Goal: Task Accomplishment & Management: Manage account settings

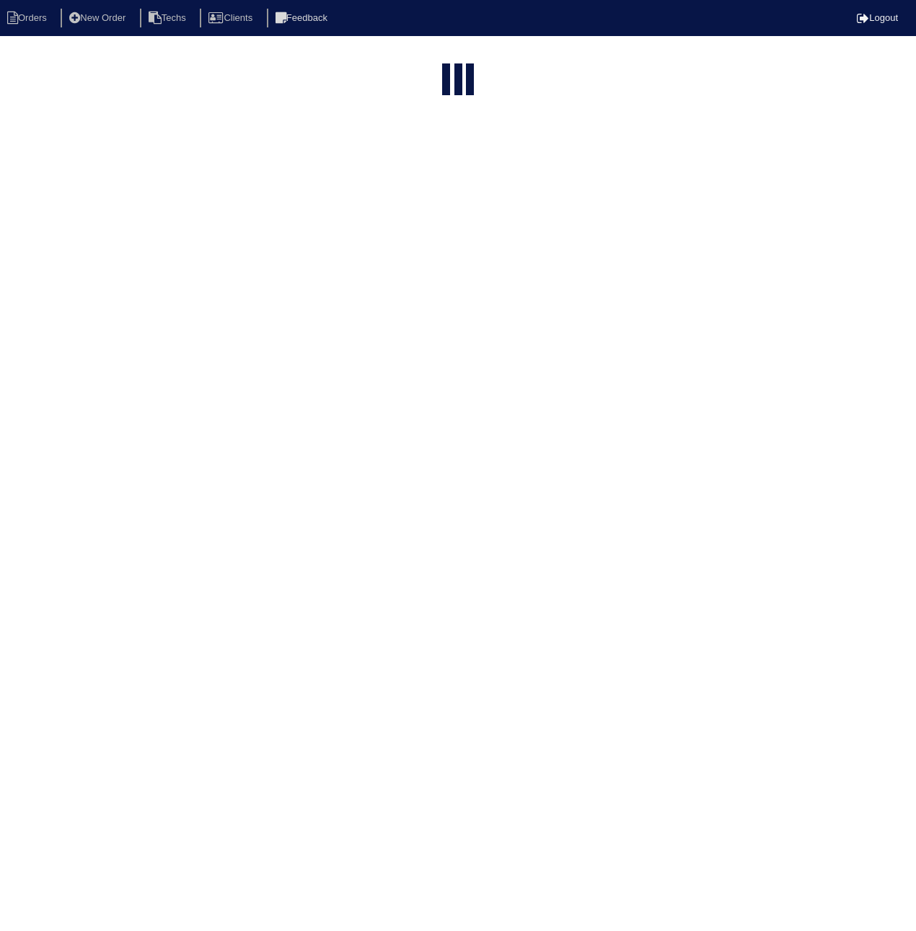
select select "15"
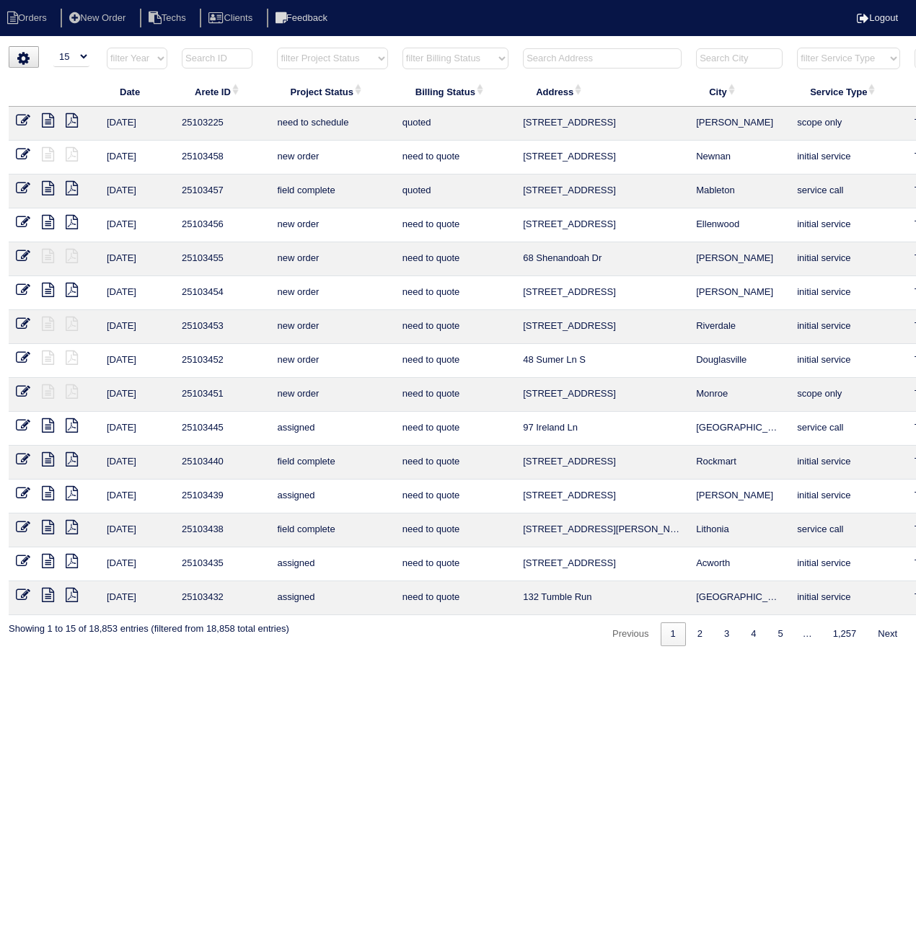
click at [218, 58] on input "text" at bounding box center [217, 58] width 71 height 20
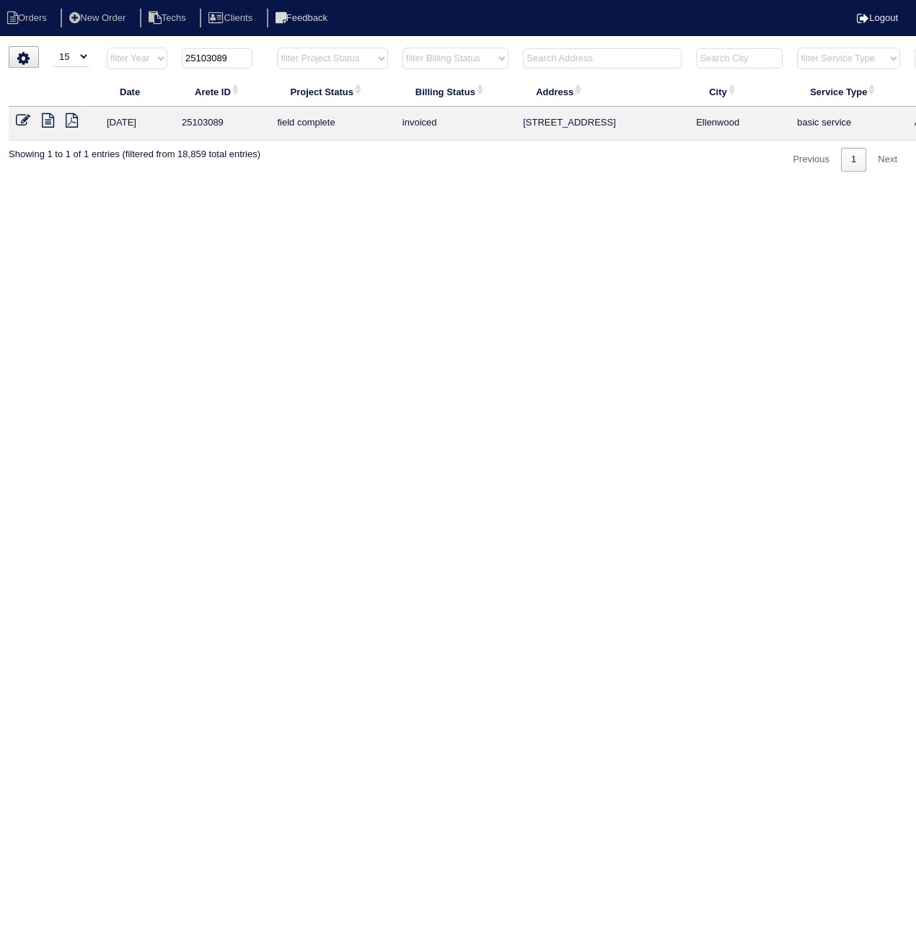
type input "25103089"
click at [21, 123] on icon at bounding box center [23, 120] width 14 height 14
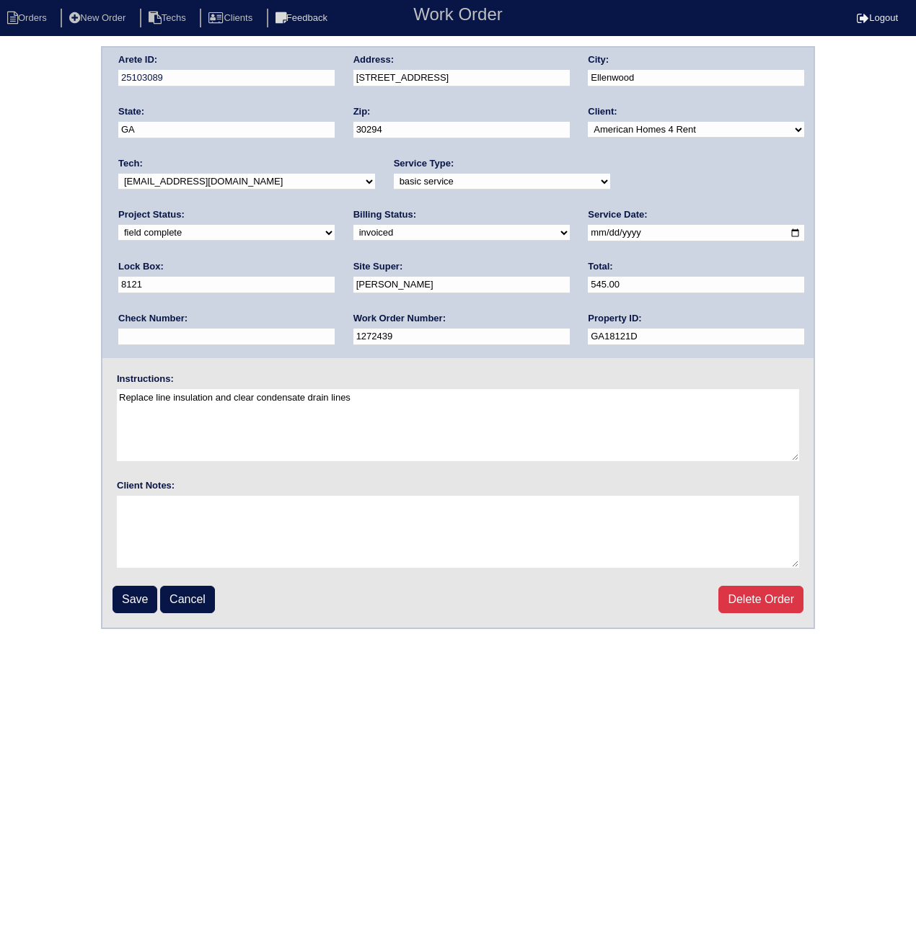
click at [353, 223] on div "Billing Status: need to quote quoted need to invoice invoiced paid warranty pur…" at bounding box center [461, 228] width 216 height 40
click at [353, 234] on select "need to quote quoted need to invoice invoiced paid warranty purchase order need…" at bounding box center [461, 233] width 216 height 16
select select "paid"
click at [353, 225] on select "need to quote quoted need to invoice invoiced paid warranty purchase order need…" at bounding box center [461, 233] width 216 height 16
drag, startPoint x: 669, startPoint y: 282, endPoint x: 657, endPoint y: 286, distance: 12.3
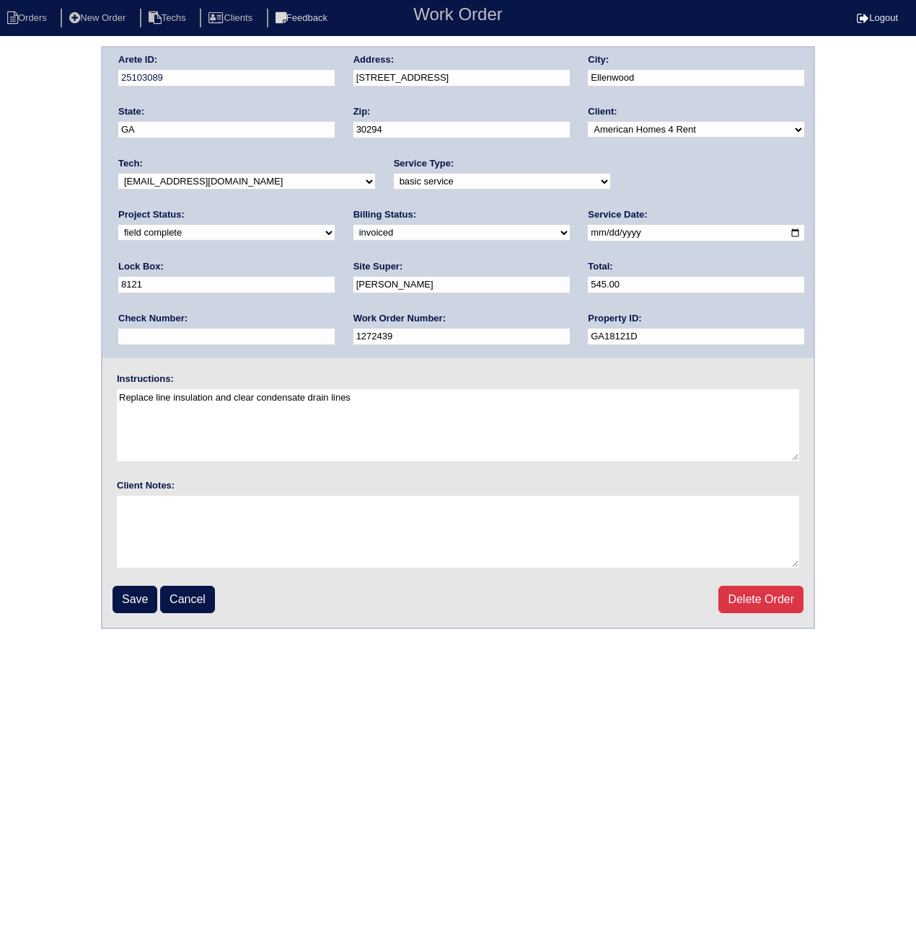
click at [334, 329] on input "text" at bounding box center [226, 337] width 216 height 17
paste input "091725A"
drag, startPoint x: 663, startPoint y: 285, endPoint x: 580, endPoint y: 288, distance: 83.0
click at [580, 288] on div "Arete ID: 25103089 Address: 130 Gabion Loop City: Ellenwood State: GA Zip: 3029…" at bounding box center [457, 203] width 711 height 311
type input "ACH 091725A"
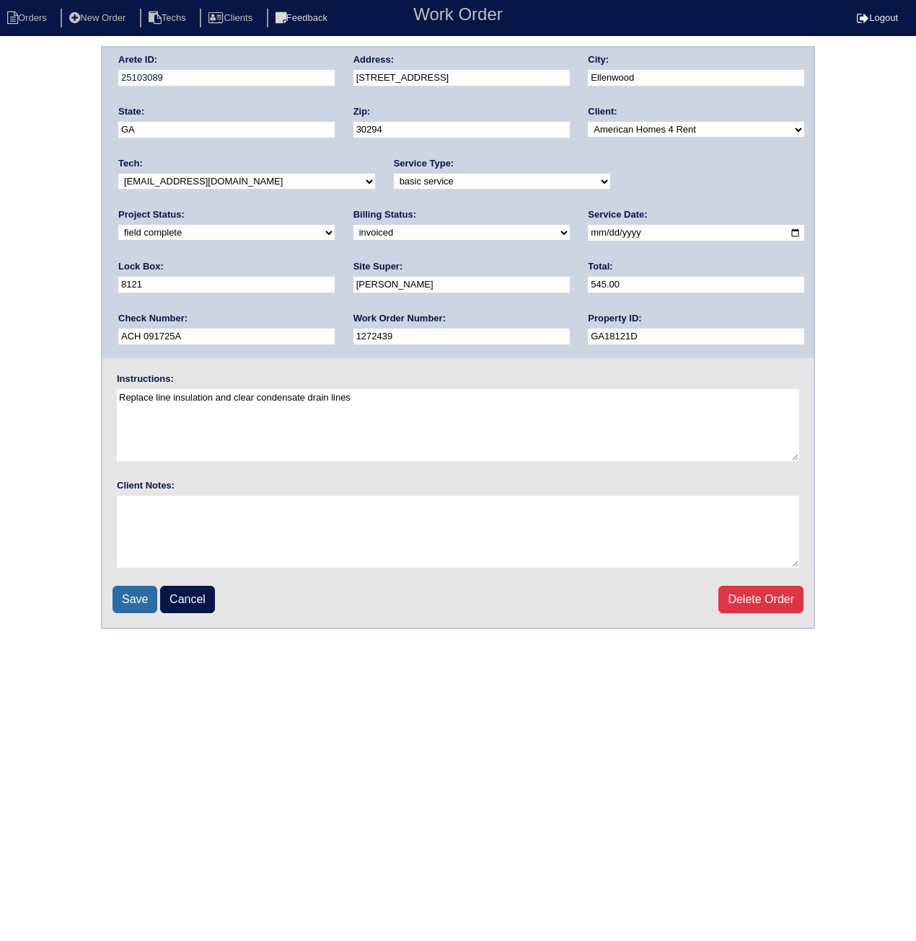
click at [141, 596] on input "Save" at bounding box center [134, 599] width 45 height 27
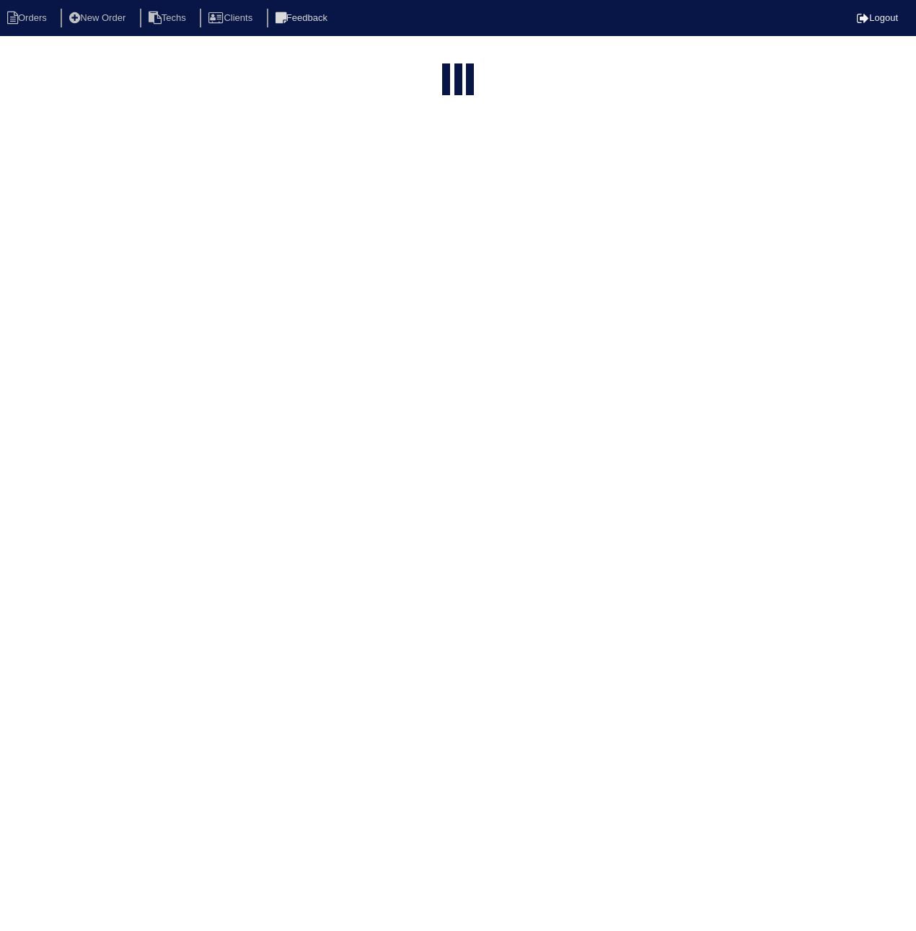
select select "15"
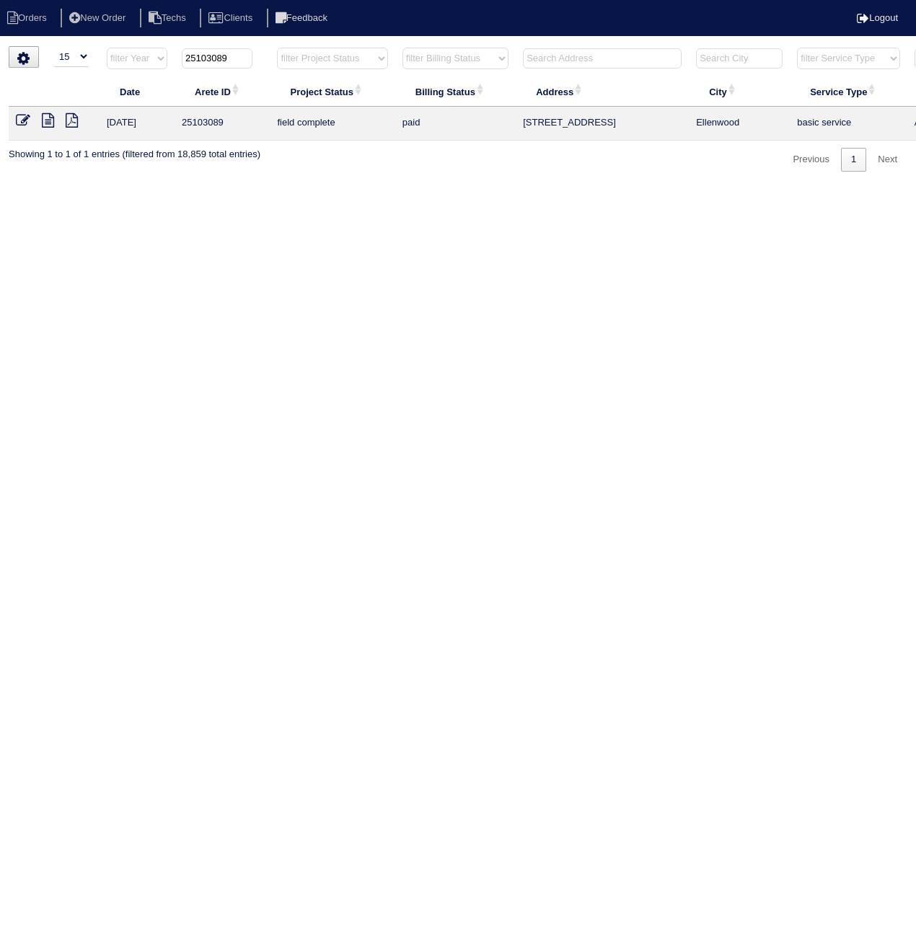
drag, startPoint x: 213, startPoint y: 58, endPoint x: 275, endPoint y: 67, distance: 61.9
click at [275, 64] on tr "filter Year -- Any Year -- 2025 2024 2023 2022 2021 2020 2019 25103089 filter P…" at bounding box center [633, 62] width 1249 height 30
type input "25103198"
click at [19, 125] on icon at bounding box center [23, 120] width 14 height 14
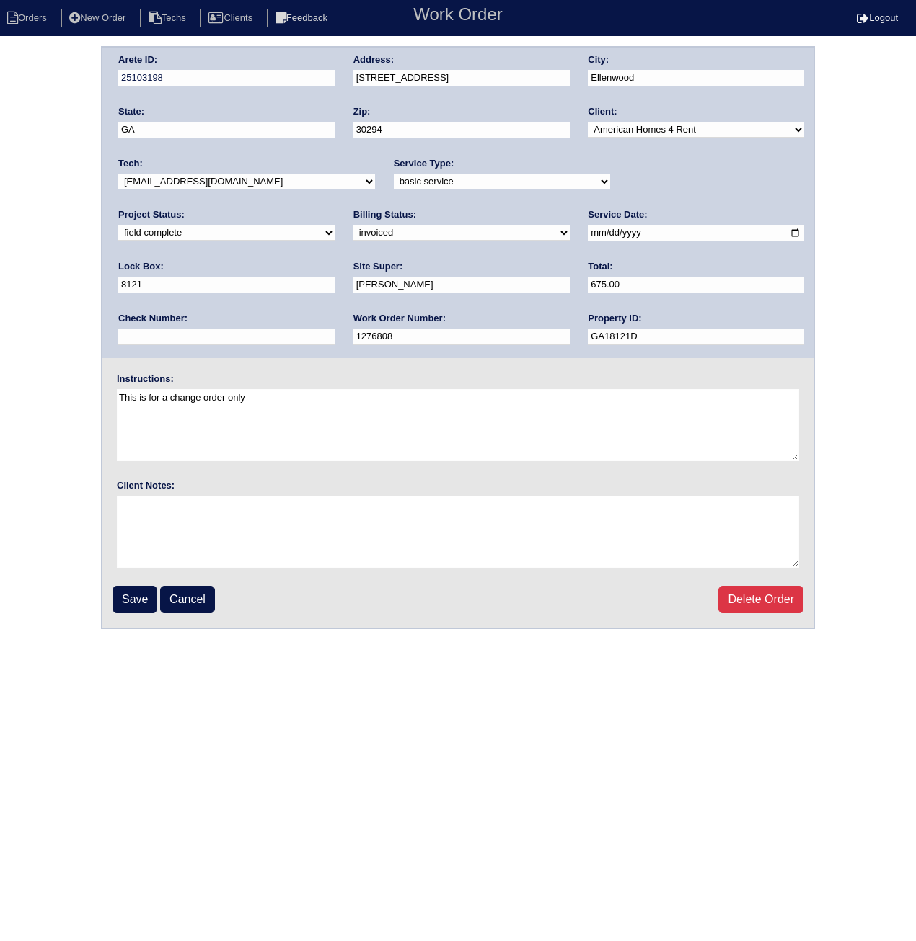
click at [353, 229] on select "need to quote quoted need to invoice invoiced paid warranty purchase order need…" at bounding box center [461, 233] width 216 height 16
select select "paid"
click at [353, 225] on select "need to quote quoted need to invoice invoiced paid warranty purchase order need…" at bounding box center [461, 233] width 216 height 16
paste input "ACH 091725A"
type input "ACH 091725A"
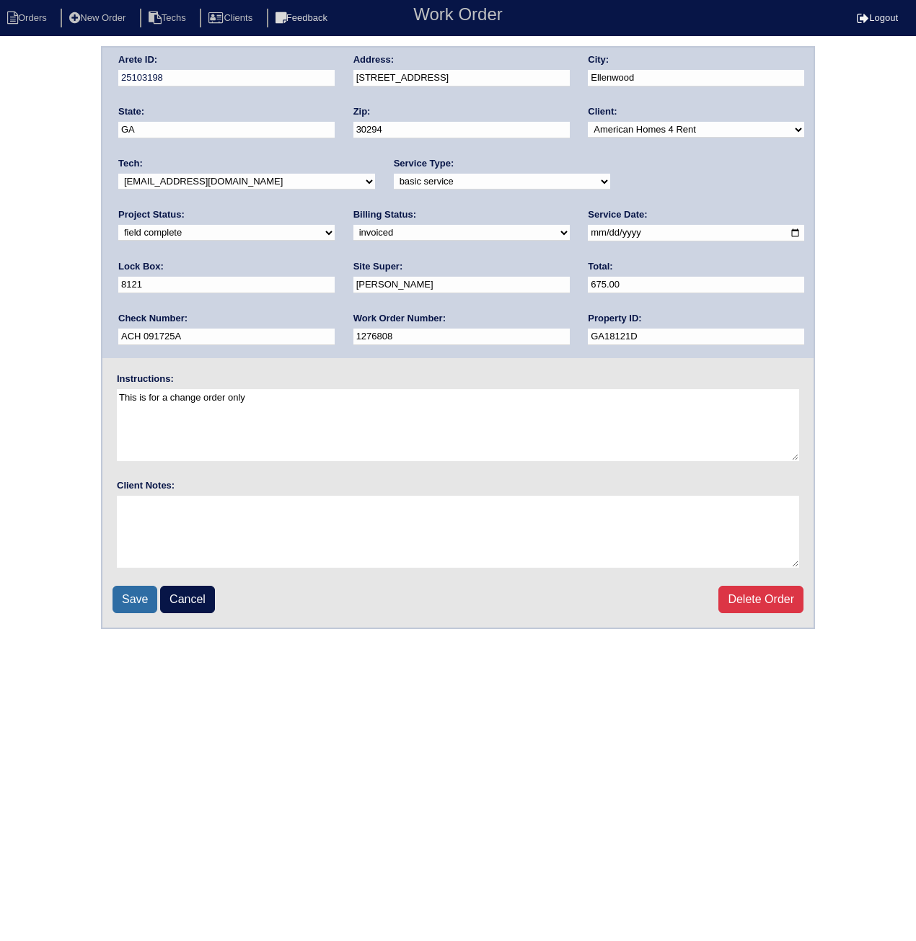
click at [120, 603] on input "Save" at bounding box center [134, 599] width 45 height 27
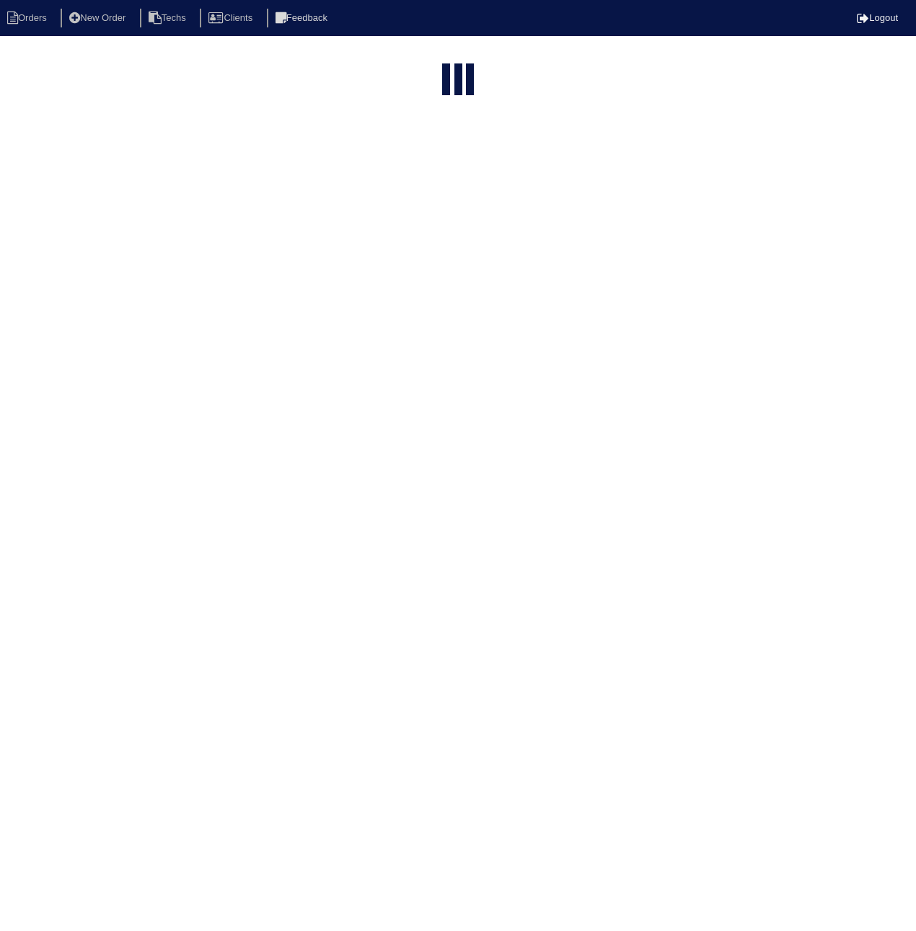
select select "15"
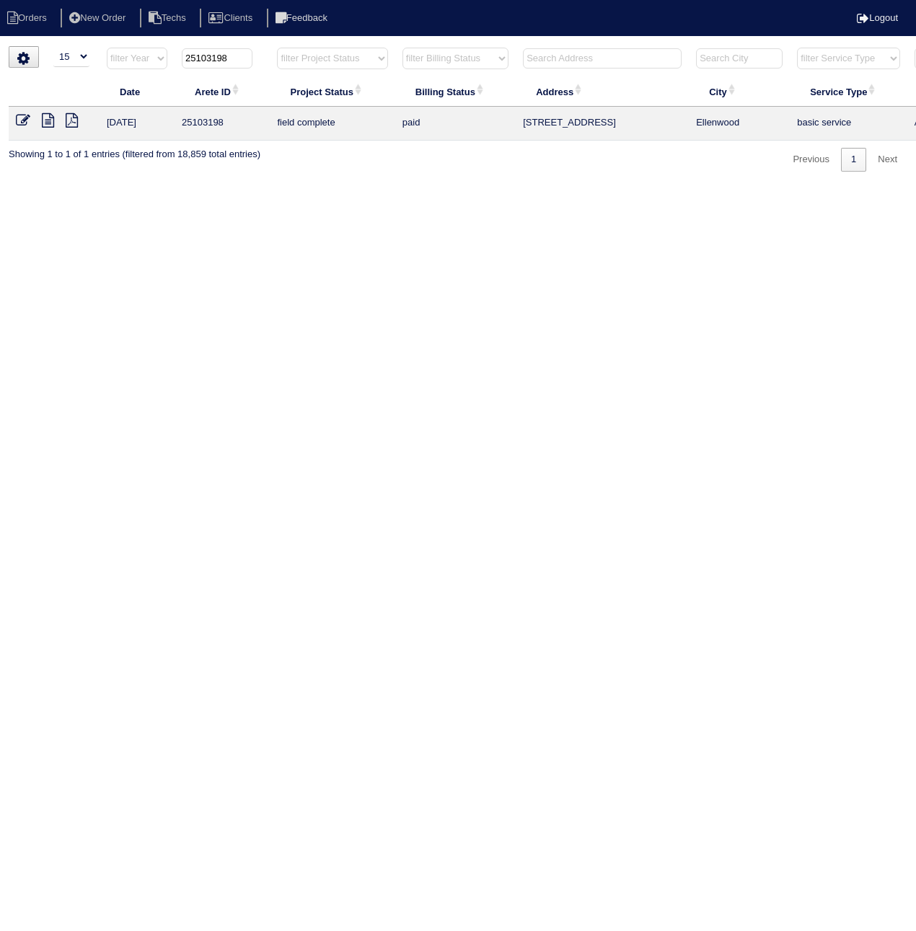
drag, startPoint x: 215, startPoint y: 53, endPoint x: 278, endPoint y: 55, distance: 62.8
click at [278, 55] on tr "filter Year -- Any Year -- 2025 2024 2023 2022 2021 2020 2019 25103198 filter P…" at bounding box center [633, 62] width 1249 height 30
type input "25103050"
click at [21, 125] on icon at bounding box center [23, 120] width 14 height 14
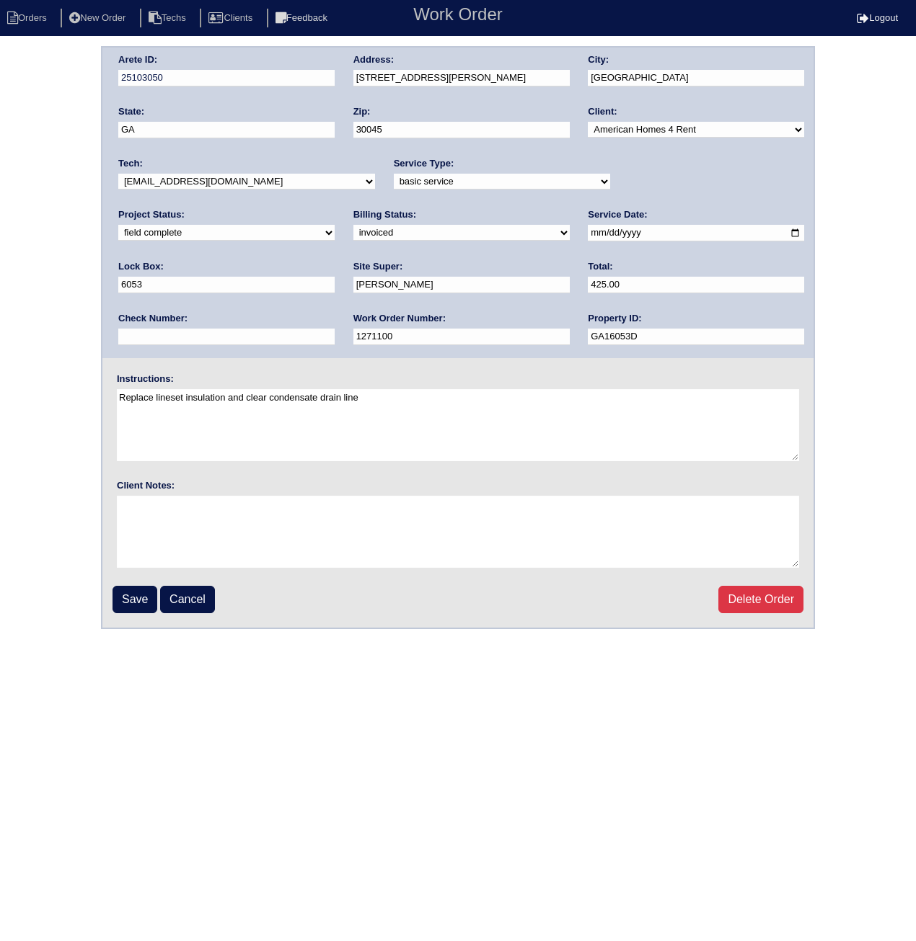
click at [353, 234] on select "need to quote quoted need to invoice invoiced paid warranty purchase order need…" at bounding box center [461, 233] width 216 height 16
select select "paid"
click at [353, 225] on select "need to quote quoted need to invoice invoiced paid warranty purchase order need…" at bounding box center [461, 233] width 216 height 16
paste input "ACH 091725A"
type input "ACH 091725A"
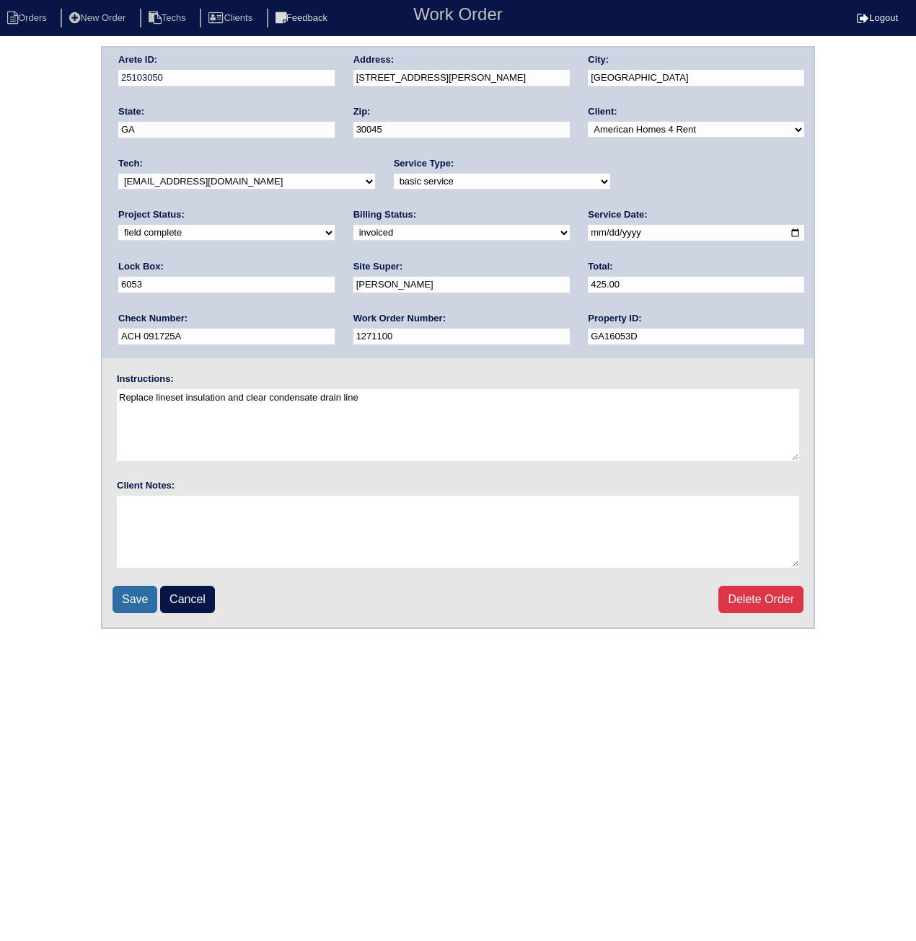
click at [127, 595] on input "Save" at bounding box center [134, 599] width 45 height 27
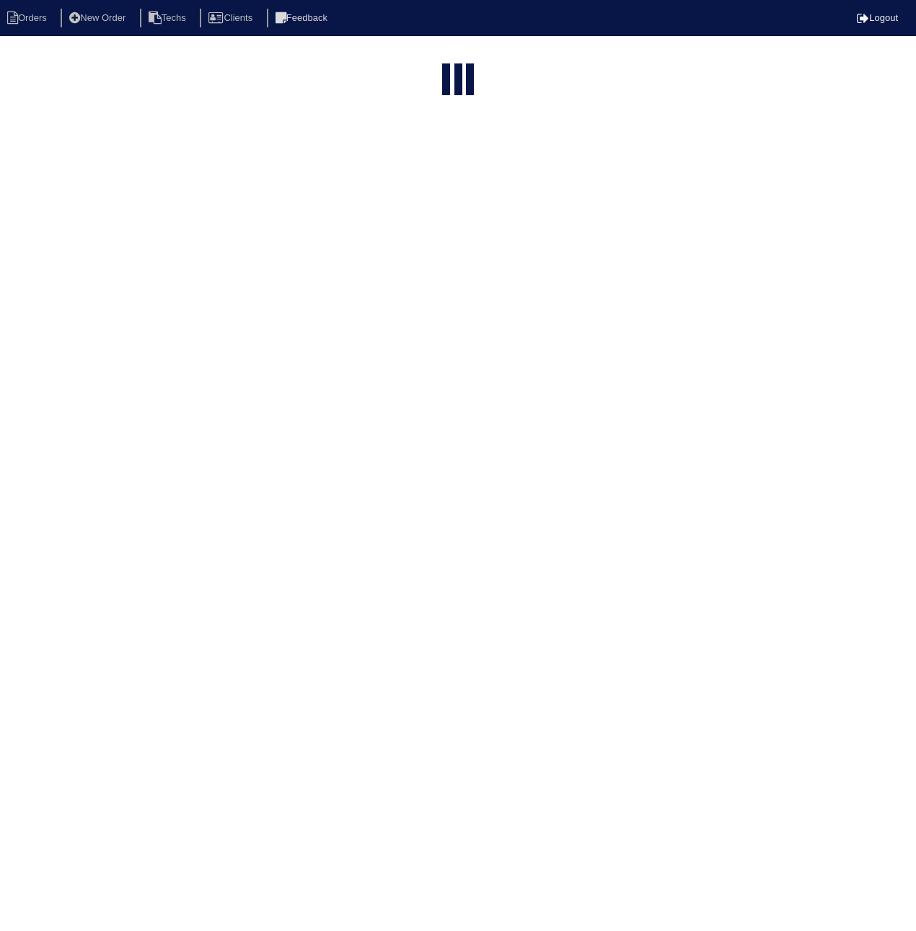
select select "15"
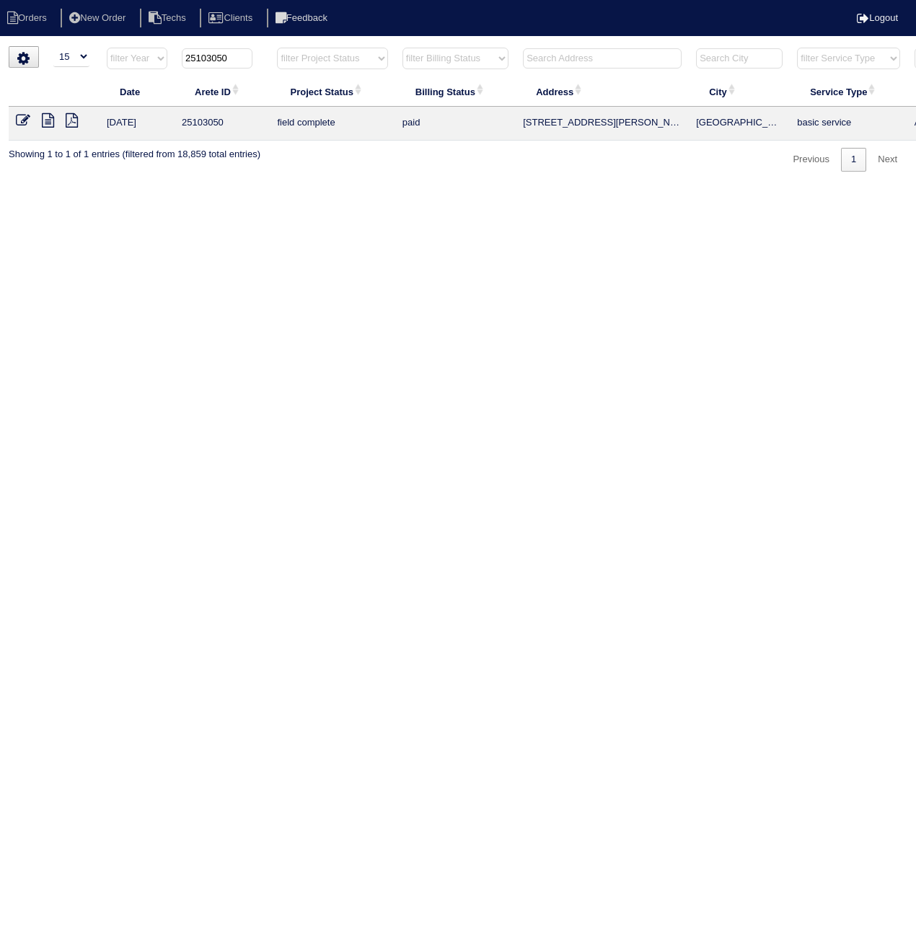
drag, startPoint x: 214, startPoint y: 58, endPoint x: 260, endPoint y: 60, distance: 45.5
click at [260, 60] on th "25103050" at bounding box center [221, 62] width 95 height 30
type input "25103298"
click at [29, 118] on icon at bounding box center [23, 120] width 14 height 14
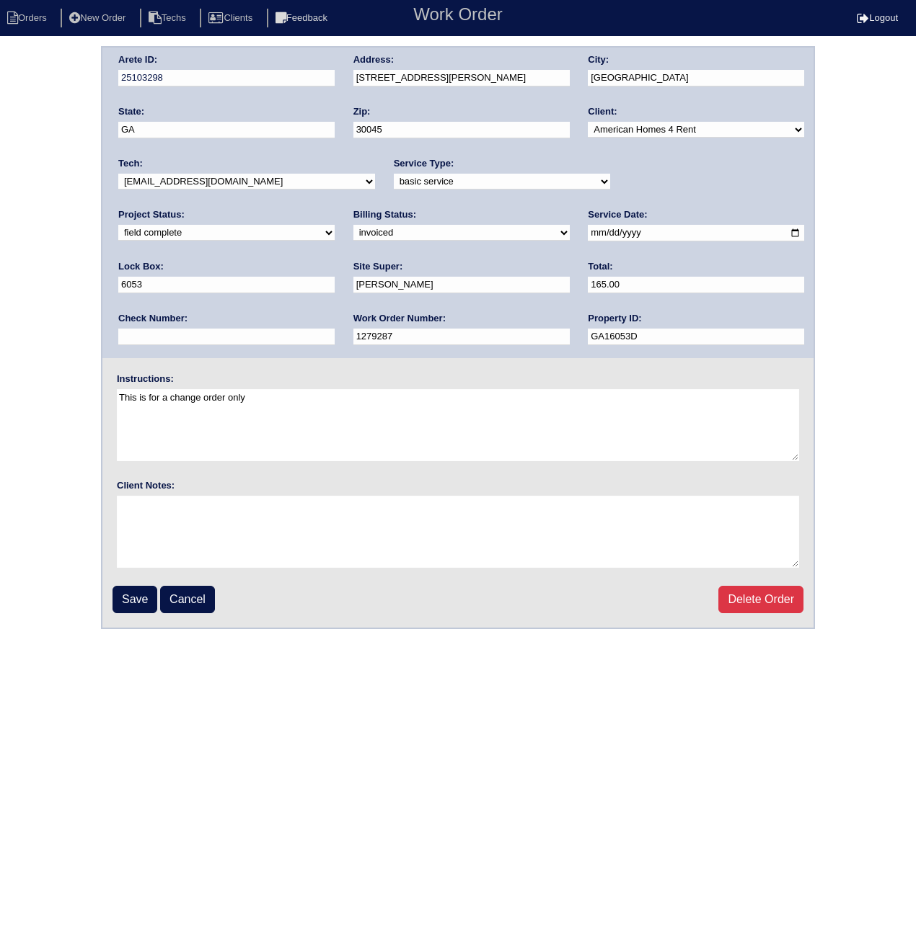
click at [353, 236] on select "need to quote quoted need to invoice invoiced paid warranty purchase order need…" at bounding box center [461, 233] width 216 height 16
select select "paid"
click at [353, 225] on select "need to quote quoted need to invoice invoiced paid warranty purchase order need…" at bounding box center [461, 233] width 216 height 16
paste input "ACH 091725A"
type input "ACH 091725A"
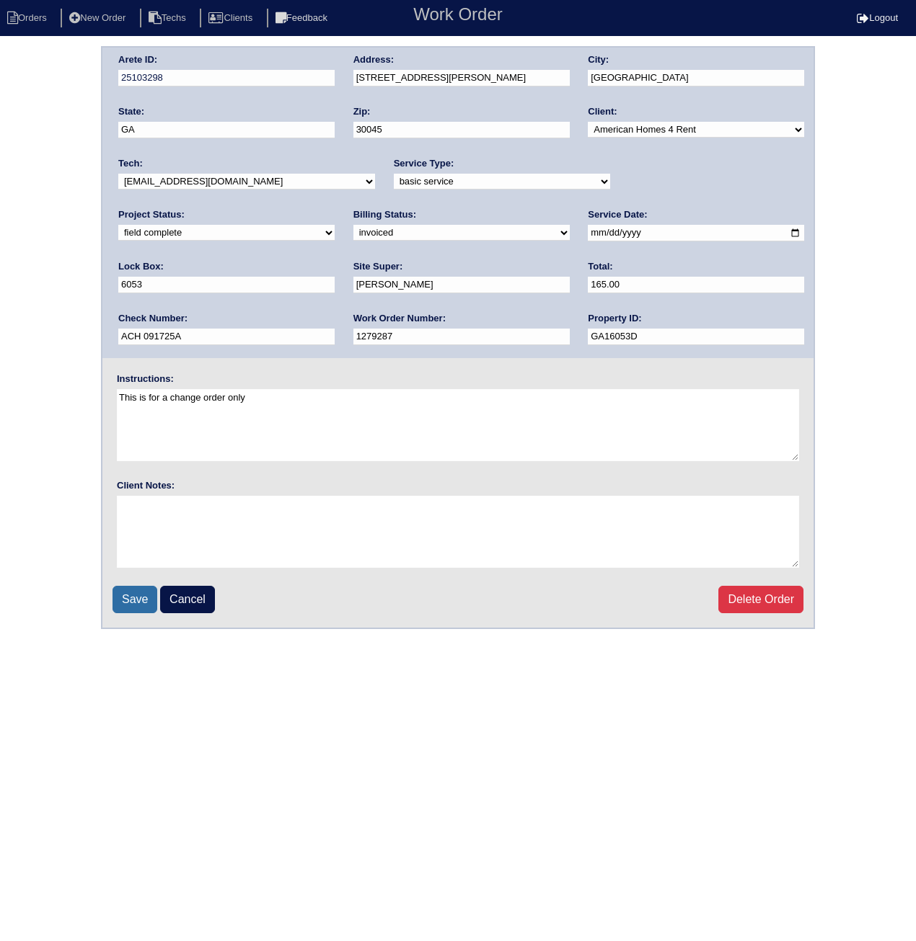
click at [131, 602] on input "Save" at bounding box center [134, 599] width 45 height 27
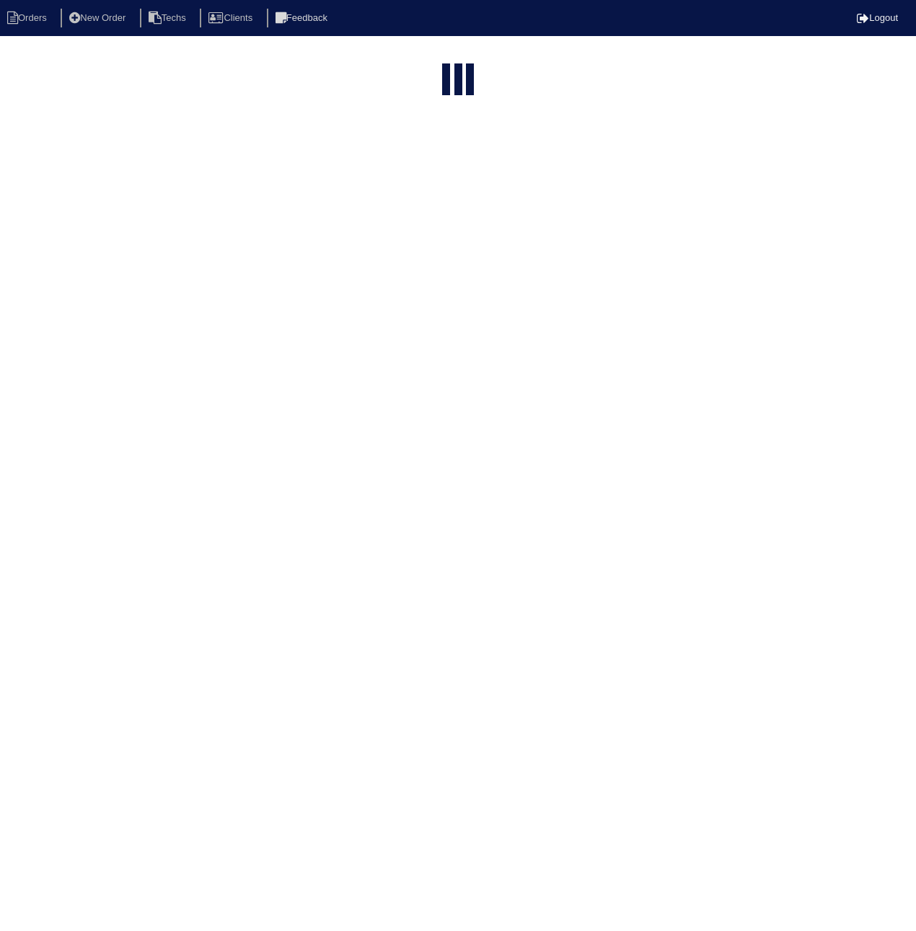
select select "15"
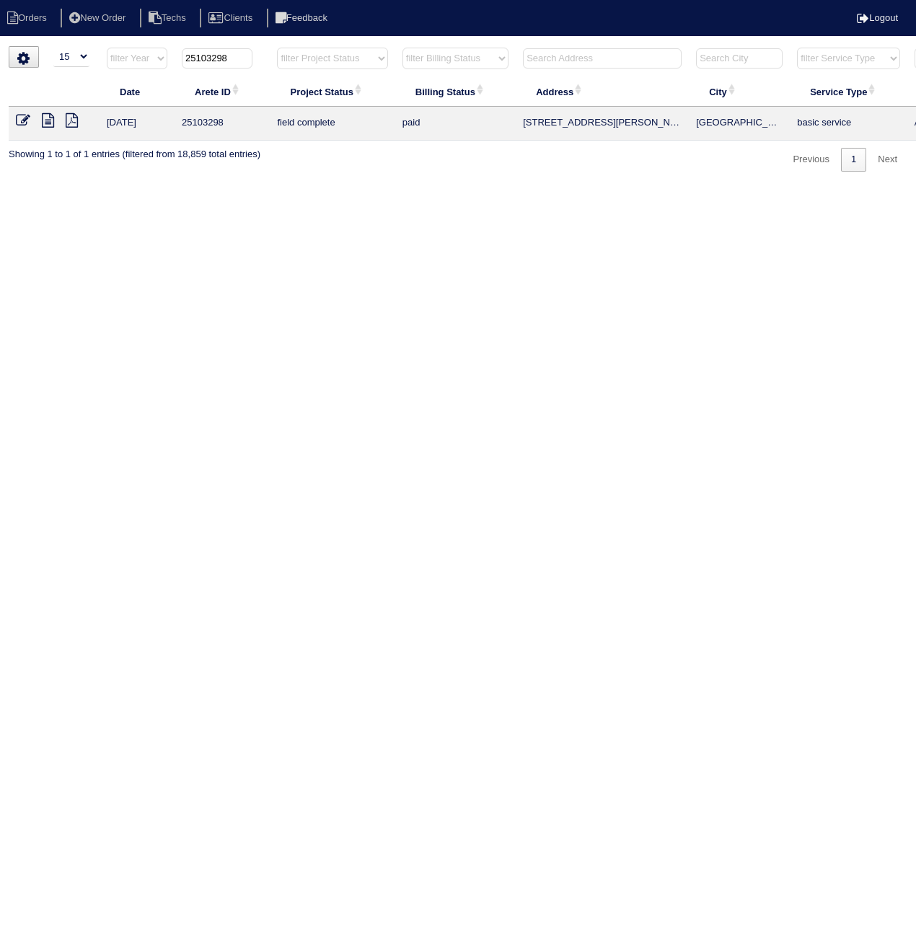
drag, startPoint x: 213, startPoint y: 57, endPoint x: 265, endPoint y: 66, distance: 52.7
click at [267, 64] on th "25103298" at bounding box center [221, 62] width 95 height 30
type input "25103134"
click at [22, 118] on icon at bounding box center [23, 120] width 14 height 14
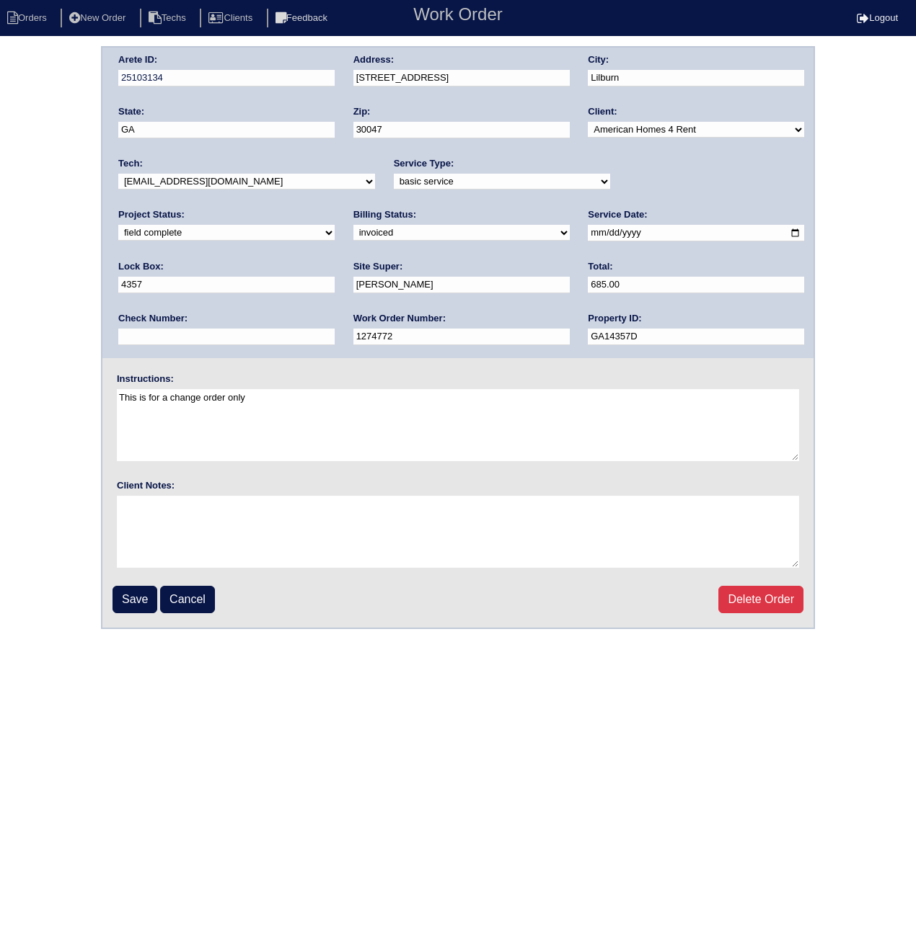
click at [353, 232] on select "need to quote quoted need to invoice invoiced paid warranty purchase order need…" at bounding box center [461, 233] width 216 height 16
select select "paid"
click at [353, 225] on select "need to quote quoted need to invoice invoiced paid warranty purchase order need…" at bounding box center [461, 233] width 216 height 16
paste input "ACH 091725A"
type input "ACH 091725A"
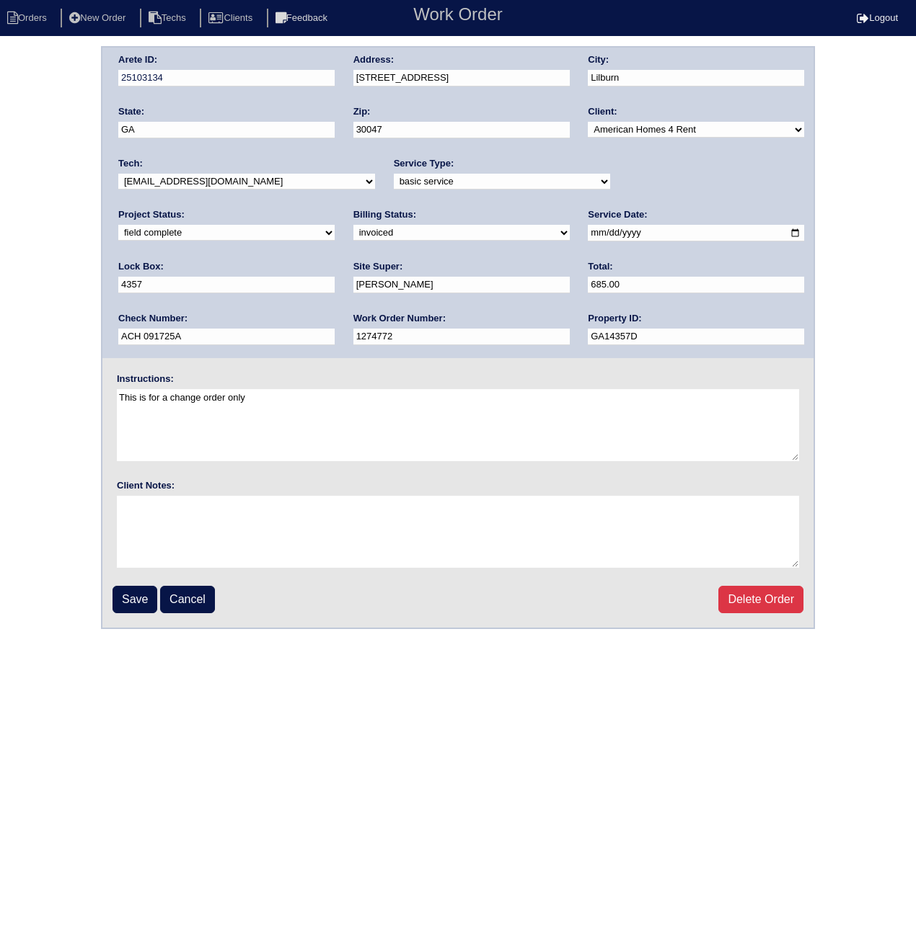
click at [132, 597] on input "Save" at bounding box center [134, 599] width 45 height 27
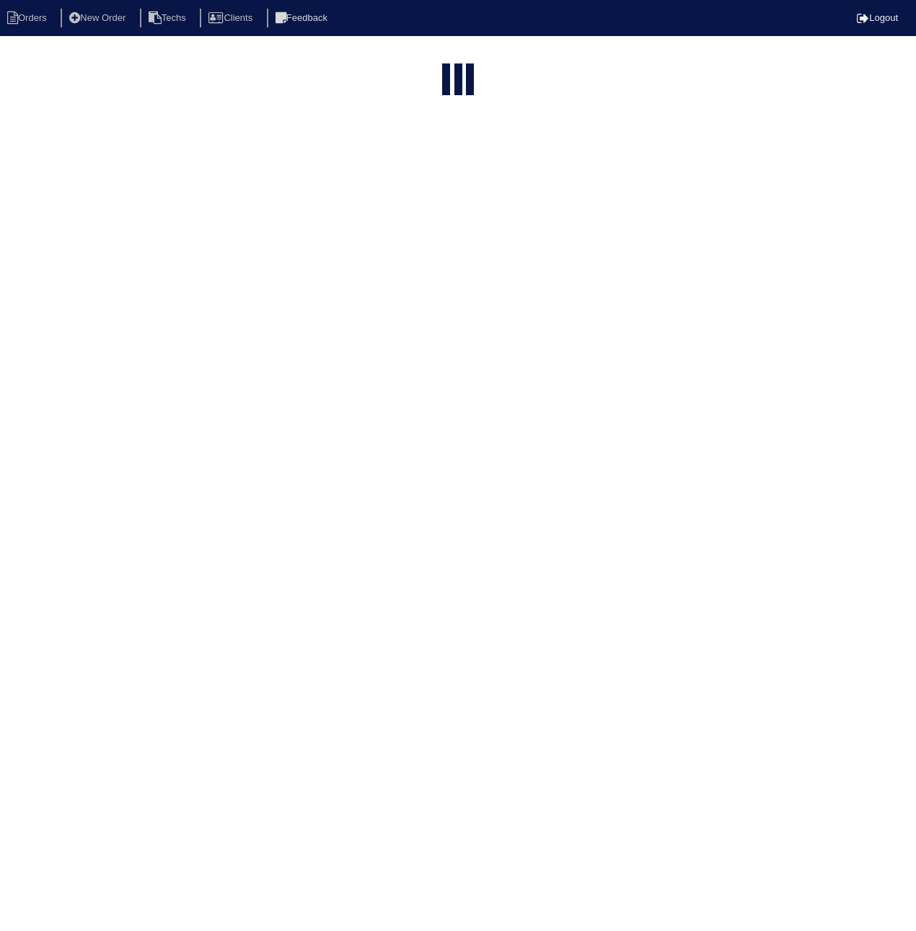
select select "15"
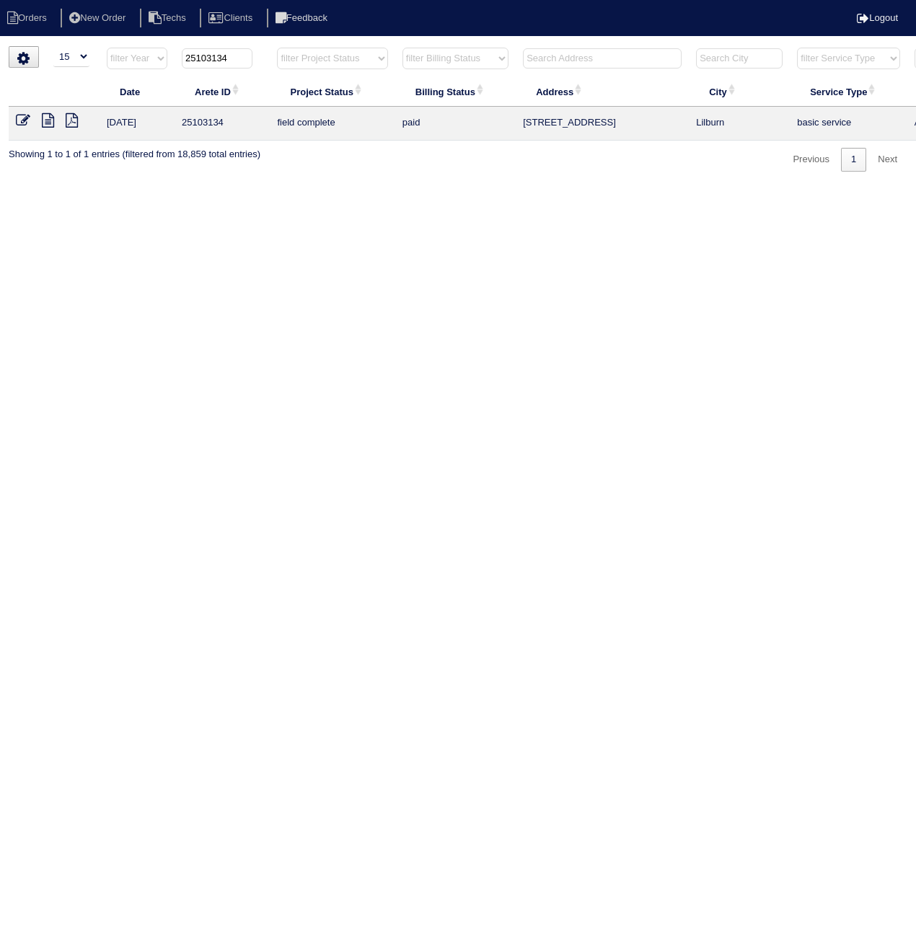
drag, startPoint x: 209, startPoint y: 57, endPoint x: 295, endPoint y: 57, distance: 85.8
click at [297, 57] on tr "filter Year -- Any Year -- 2025 2024 2023 2022 2021 2020 2019 25103134 filter P…" at bounding box center [633, 62] width 1249 height 30
type input "25102987"
click at [17, 119] on icon at bounding box center [23, 120] width 14 height 14
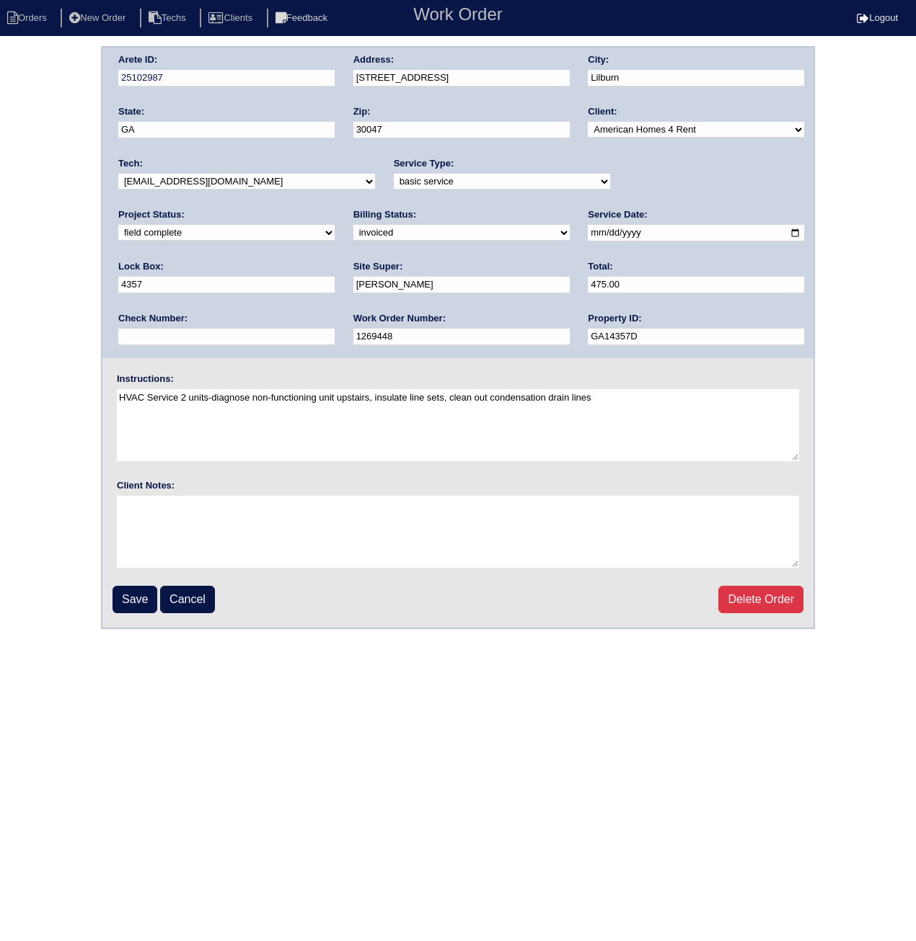
click at [353, 226] on select "need to quote quoted need to invoice invoiced paid warranty purchase order need…" at bounding box center [461, 233] width 216 height 16
select select "paid"
click at [353, 225] on select "need to quote quoted need to invoice invoiced paid warranty purchase order need…" at bounding box center [461, 233] width 216 height 16
paste input "ACH 091725A"
type input "ACH 091725A"
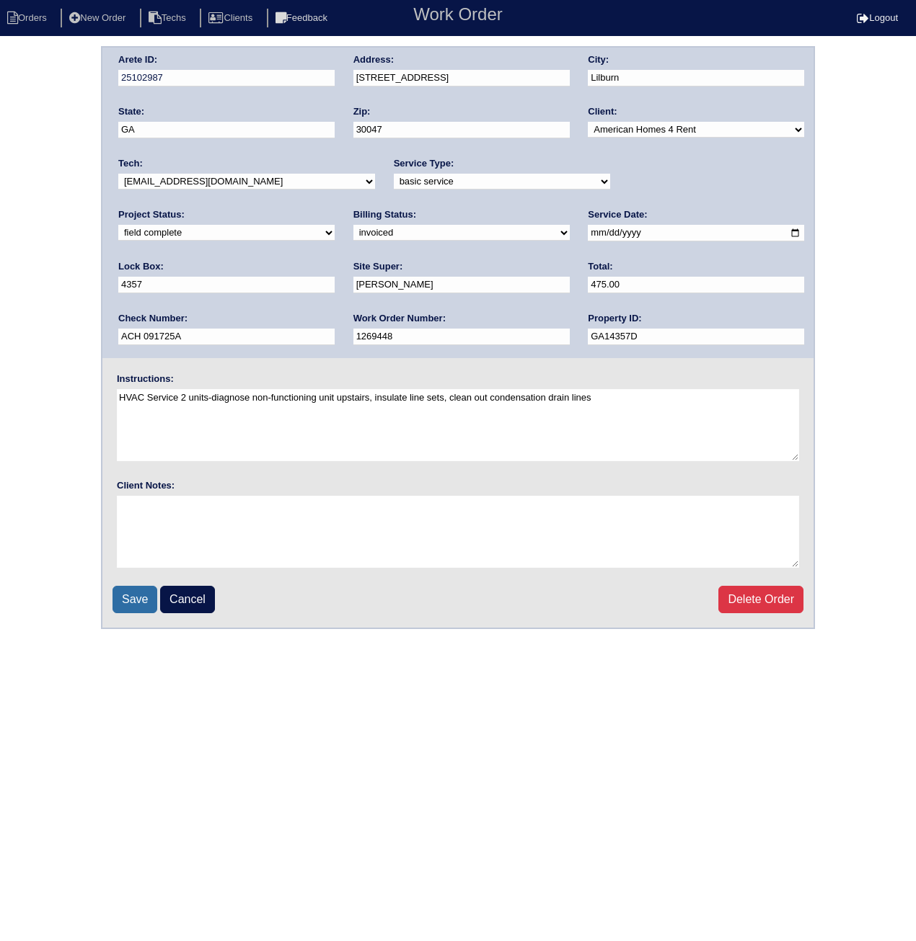
click at [124, 602] on input "Save" at bounding box center [134, 599] width 45 height 27
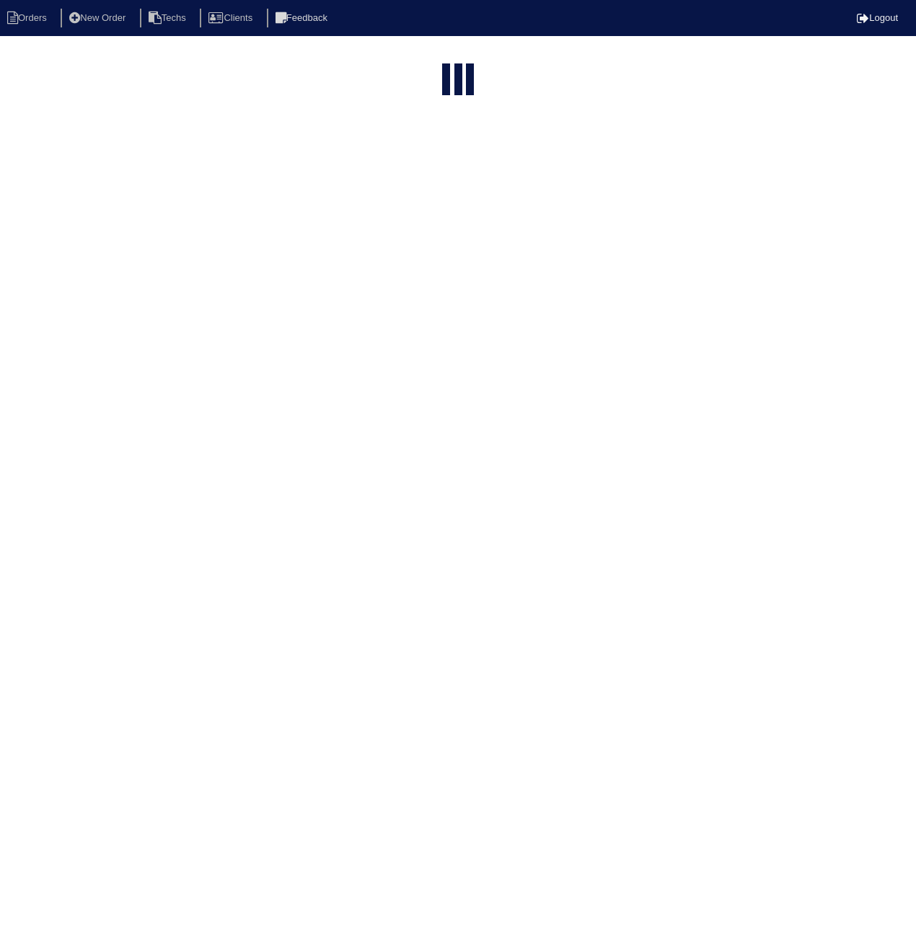
select select "15"
